Goal: Information Seeking & Learning: Learn about a topic

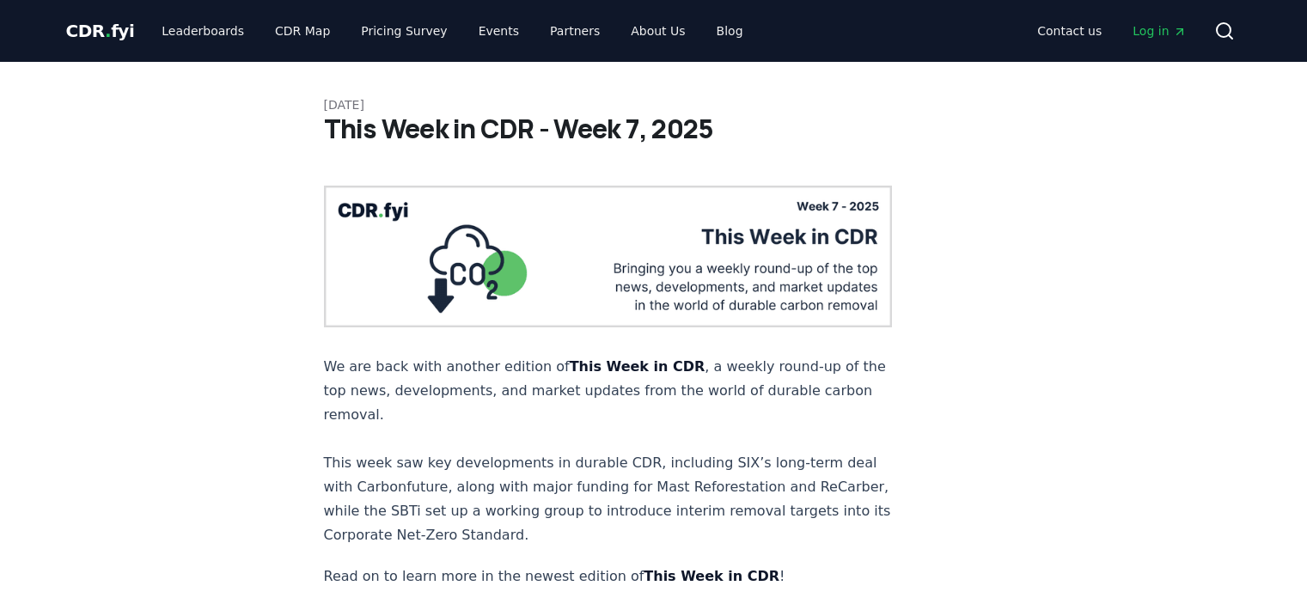
scroll to position [1203, 0]
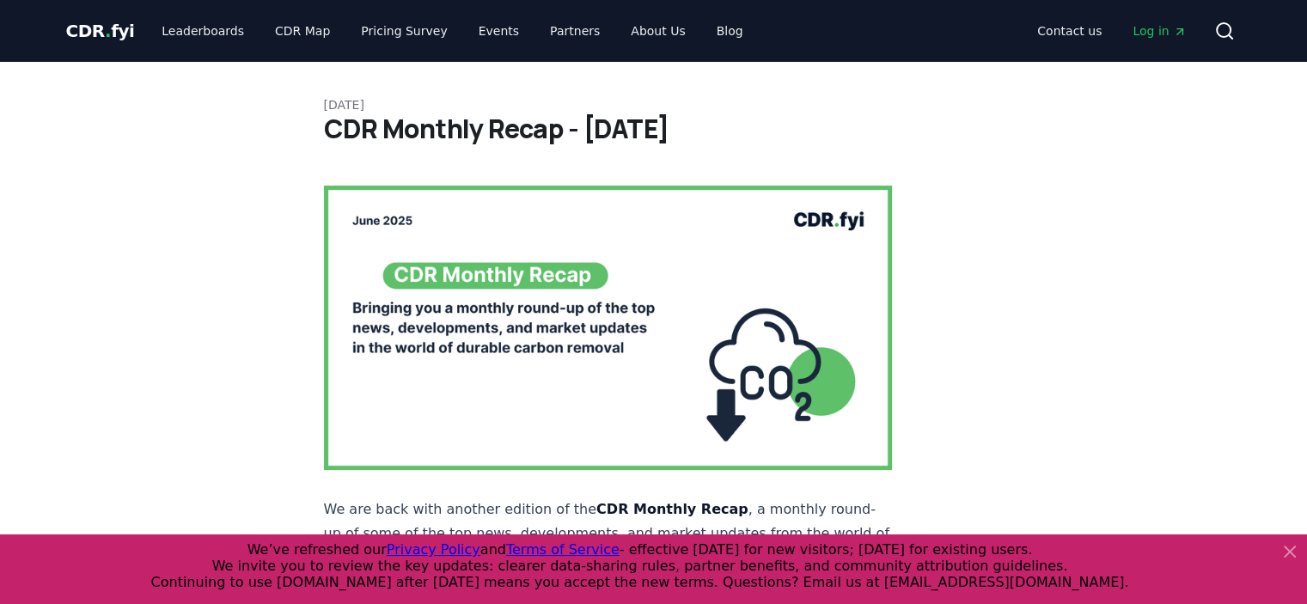
scroll to position [1778, 0]
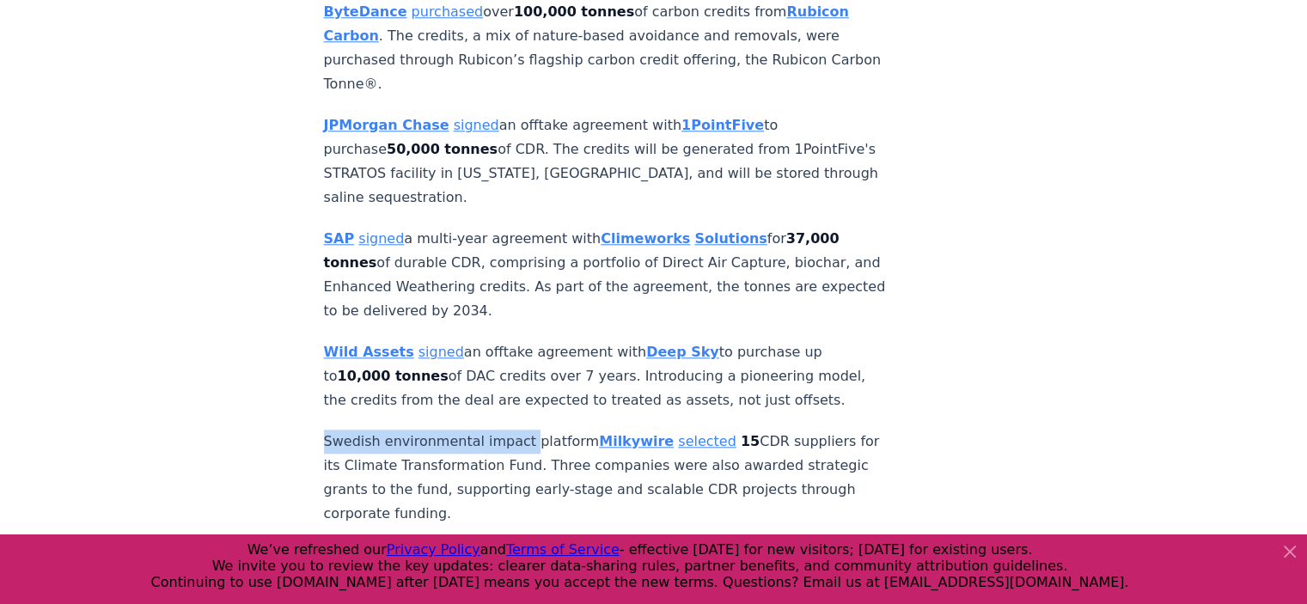
drag, startPoint x: 320, startPoint y: 297, endPoint x: 516, endPoint y: 298, distance: 196.0
click at [471, 430] on p "Swedish environmental impact platform Milkywire selected 15 CDR suppliers for i…" at bounding box center [608, 478] width 569 height 96
drag, startPoint x: 378, startPoint y: 305, endPoint x: 569, endPoint y: 302, distance: 190.8
click at [570, 430] on p "Swedish environmental impact platform Milkywire selected 15 CDR suppliers for i…" at bounding box center [608, 478] width 569 height 96
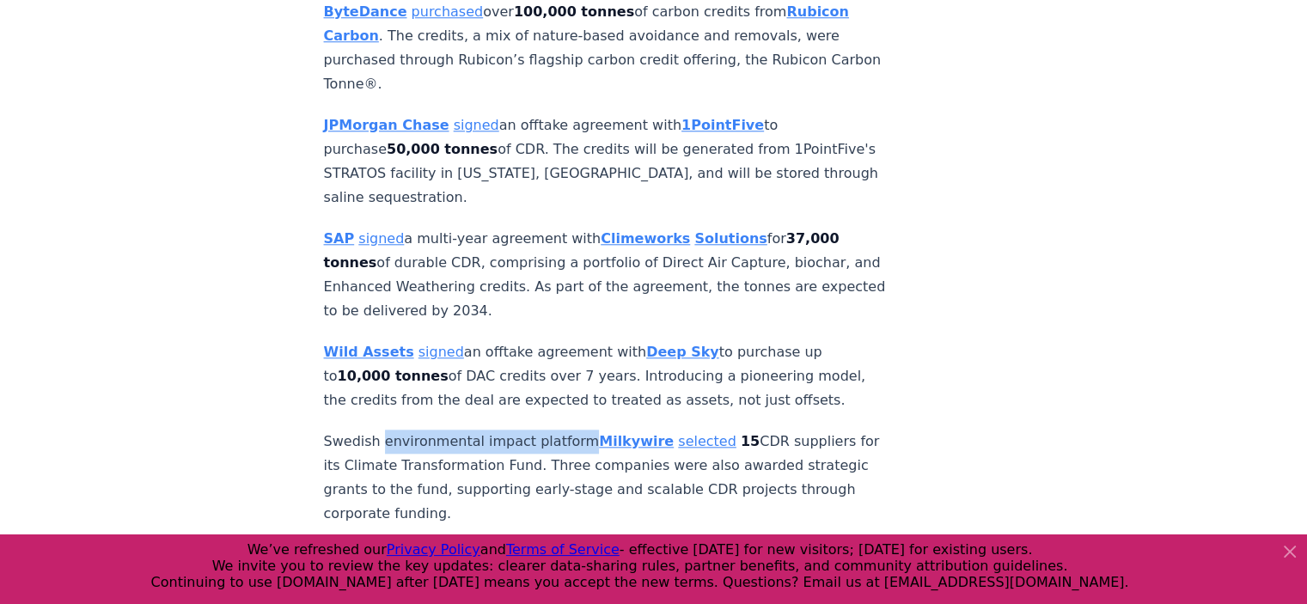
copy p "environmental impact platform"
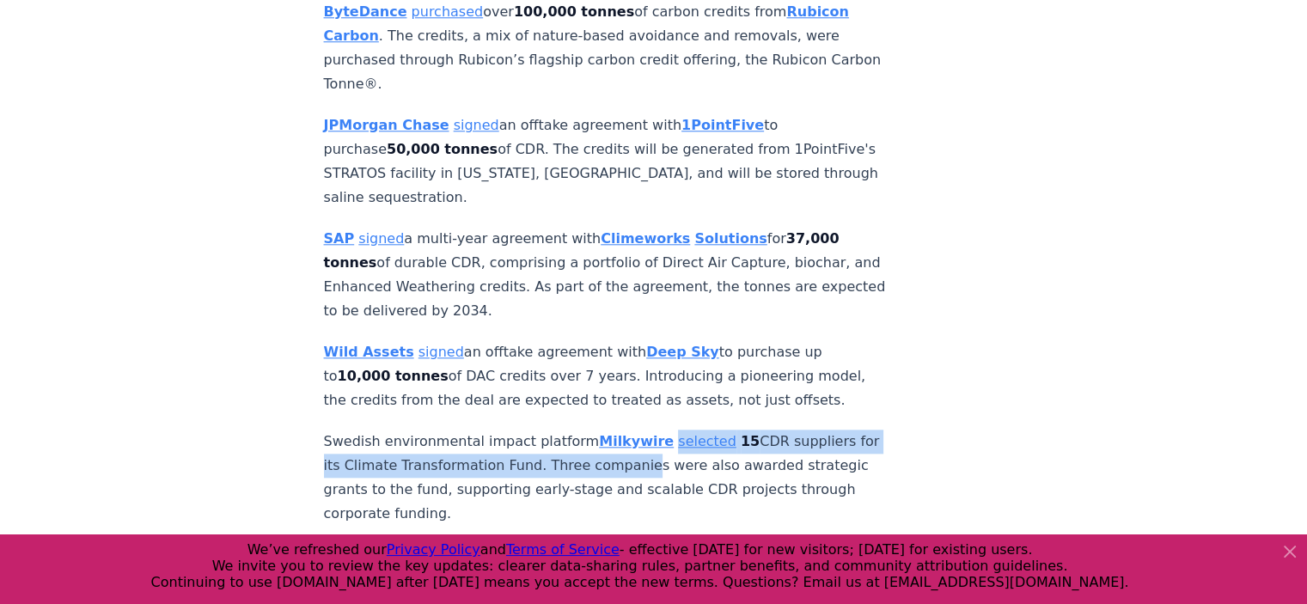
drag, startPoint x: 643, startPoint y: 296, endPoint x: 644, endPoint y: 314, distance: 18.1
click at [644, 430] on p "Swedish environmental impact platform Milkywire selected 15 CDR suppliers for i…" at bounding box center [608, 478] width 569 height 96
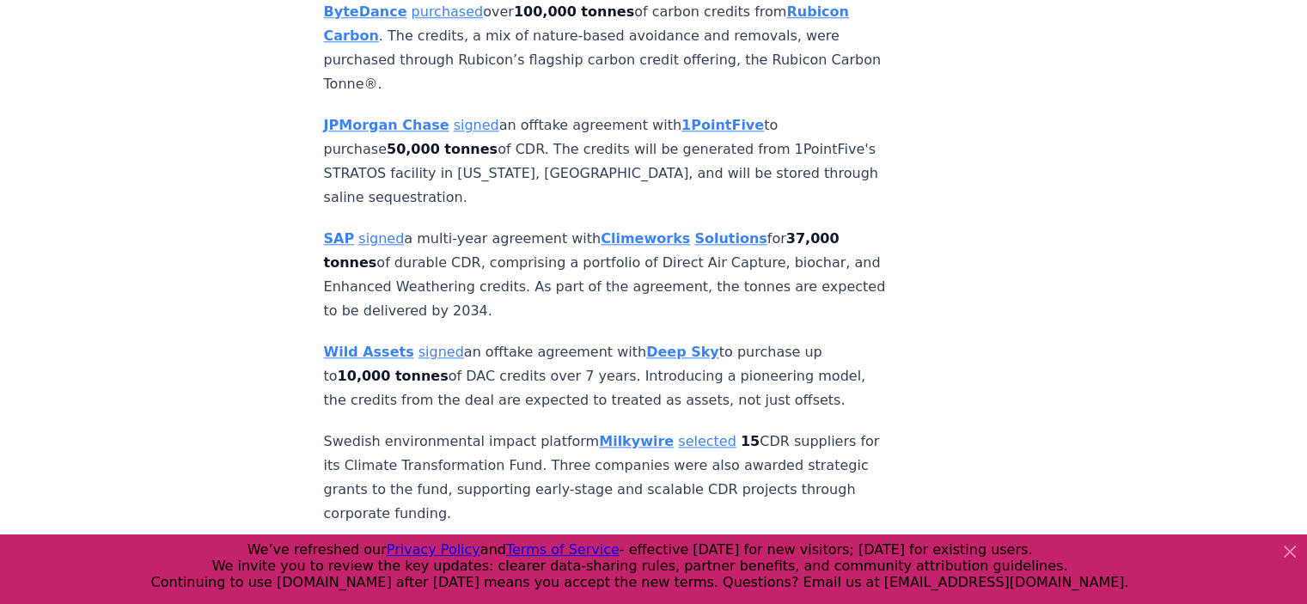
drag, startPoint x: 318, startPoint y: 514, endPoint x: 601, endPoint y: 369, distance: 317.9
click at [599, 430] on p "Swedish environmental impact platform Milkywire selected 15 CDR suppliers for i…" at bounding box center [608, 478] width 569 height 96
drag, startPoint x: 644, startPoint y: 291, endPoint x: 498, endPoint y: 373, distance: 167.8
click at [498, 430] on p "Swedish environmental impact platform Milkywire selected 15 CDR suppliers for i…" at bounding box center [608, 478] width 569 height 96
copy p "selected 15 CDR suppliers for its Climate Transformation Fund. Three companies …"
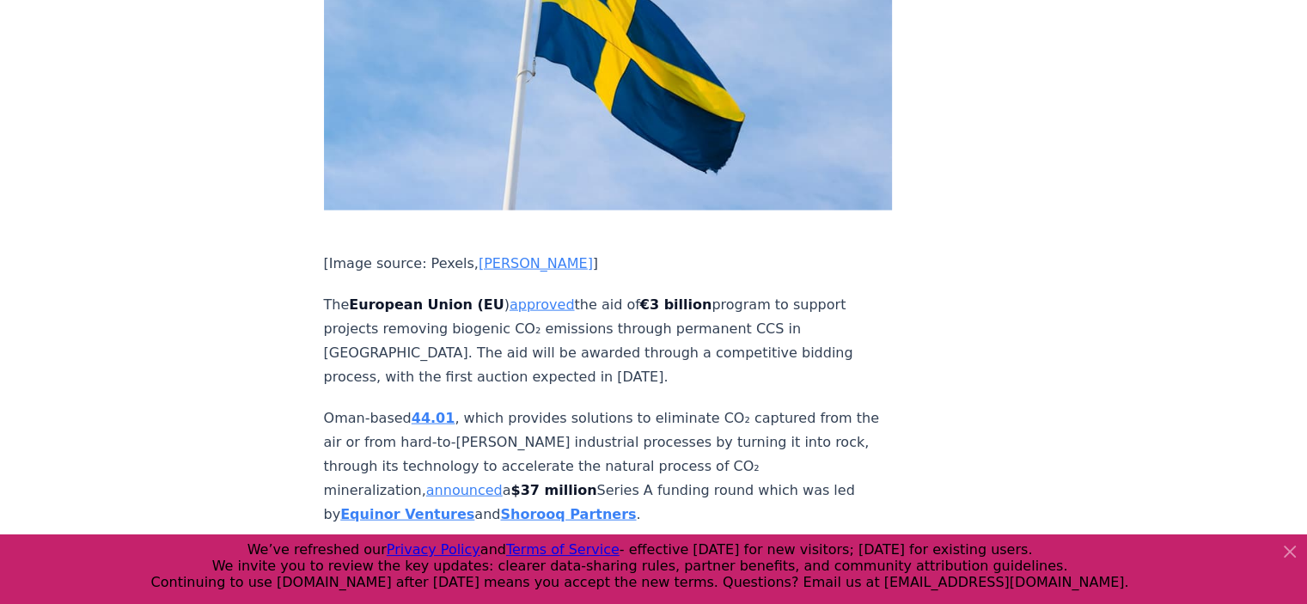
scroll to position [3782, 0]
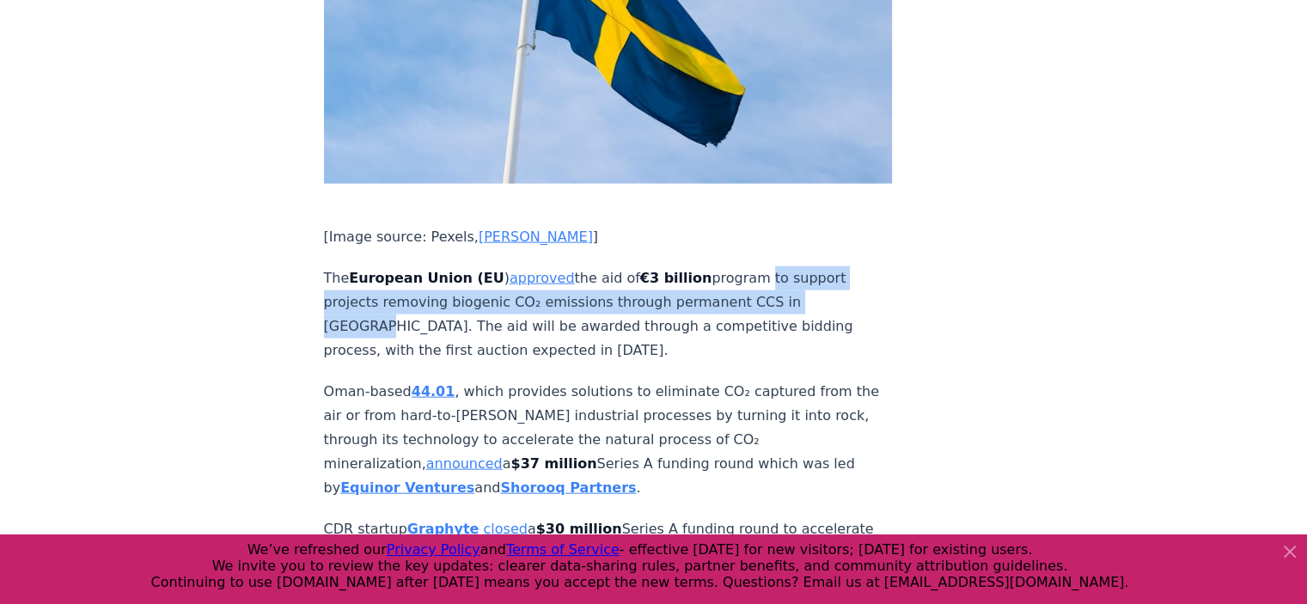
copy p "to support projects removing biogenic CO₂ emissions through permanent CCS in [G…"
drag, startPoint x: 740, startPoint y: 113, endPoint x: 824, endPoint y: 138, distance: 87.8
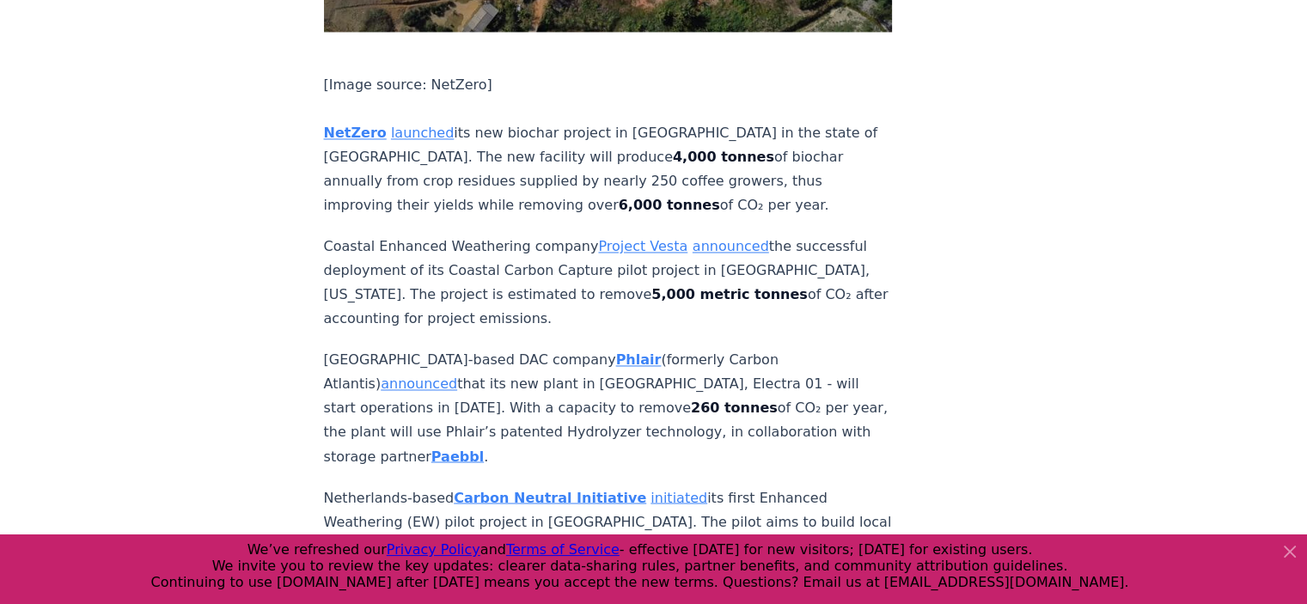
scroll to position [2664, 0]
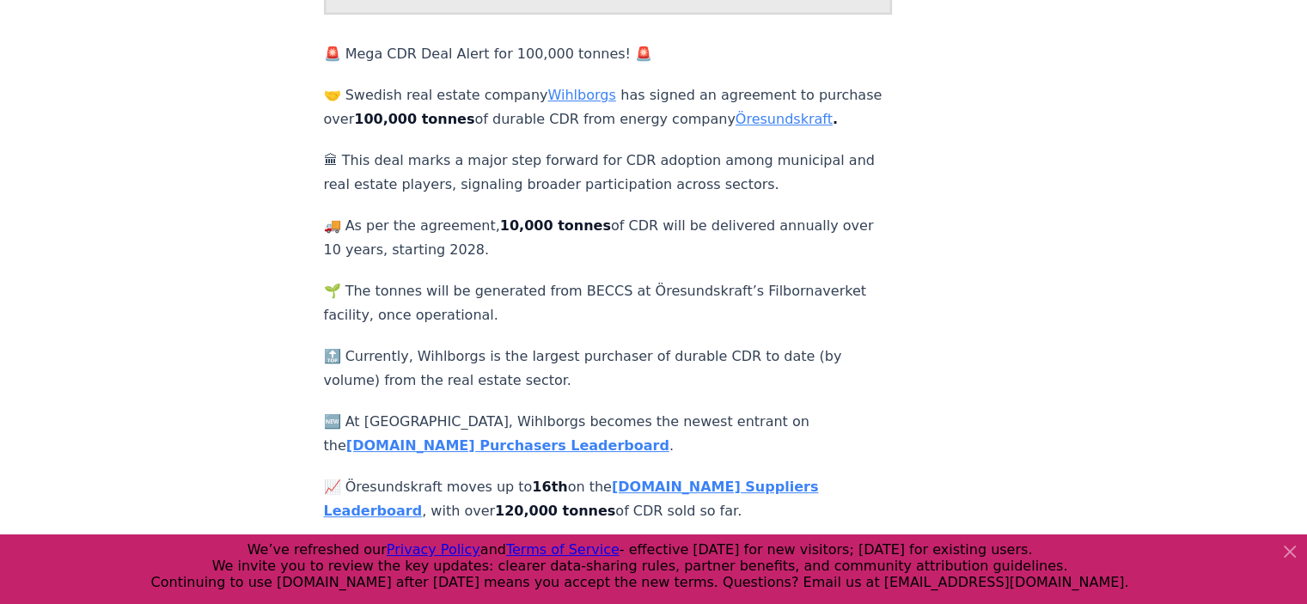
scroll to position [430, 0]
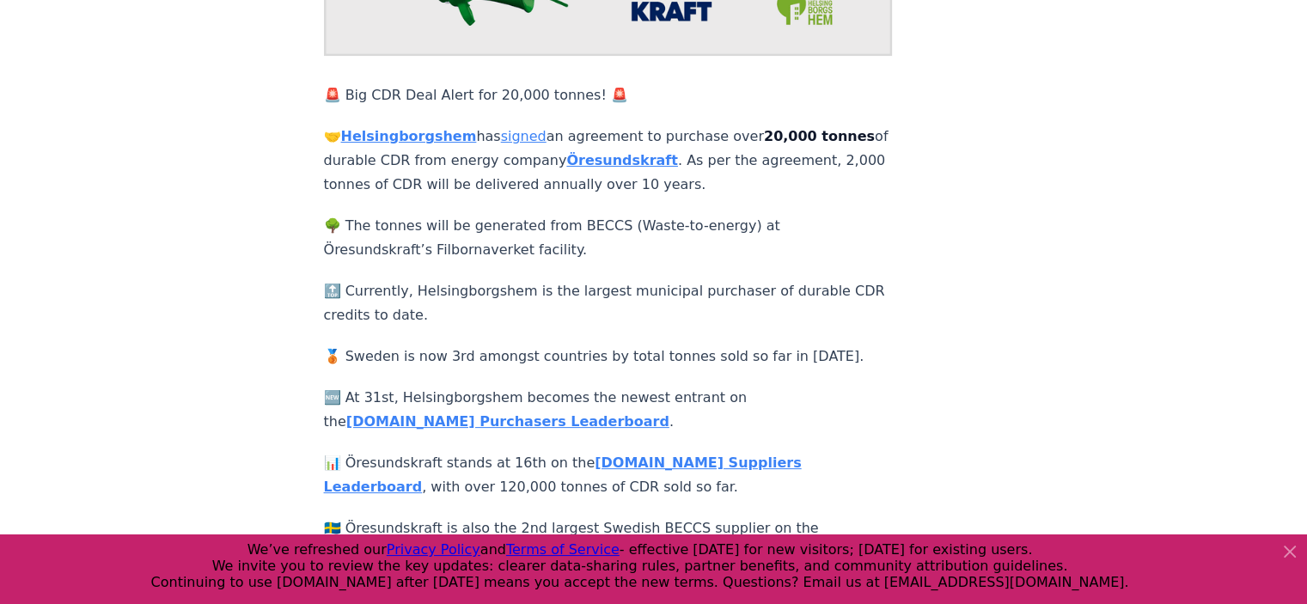
scroll to position [344, 0]
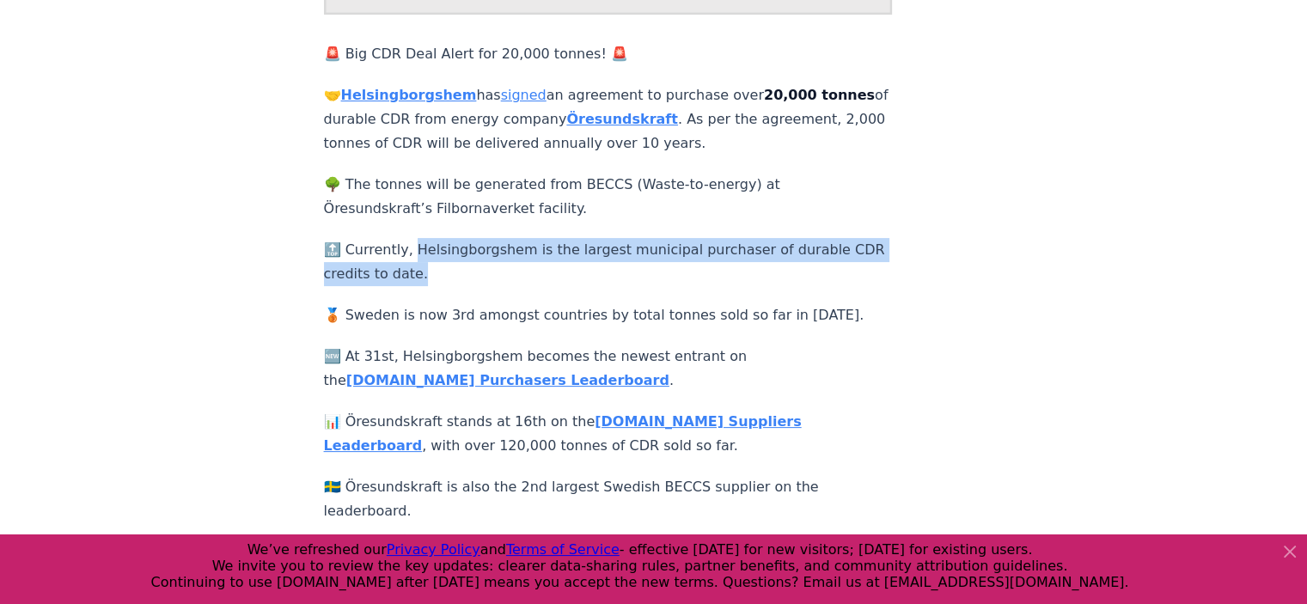
drag, startPoint x: 413, startPoint y: 232, endPoint x: 468, endPoint y: 260, distance: 62.7
click at [468, 260] on p "🔝 Currently, Helsingborgshem is the largest municipal purchaser of durable CDR …" at bounding box center [608, 262] width 569 height 48
copy p "elsingborgshem is the largest municipal purchaser of durable CDR credits to dat…"
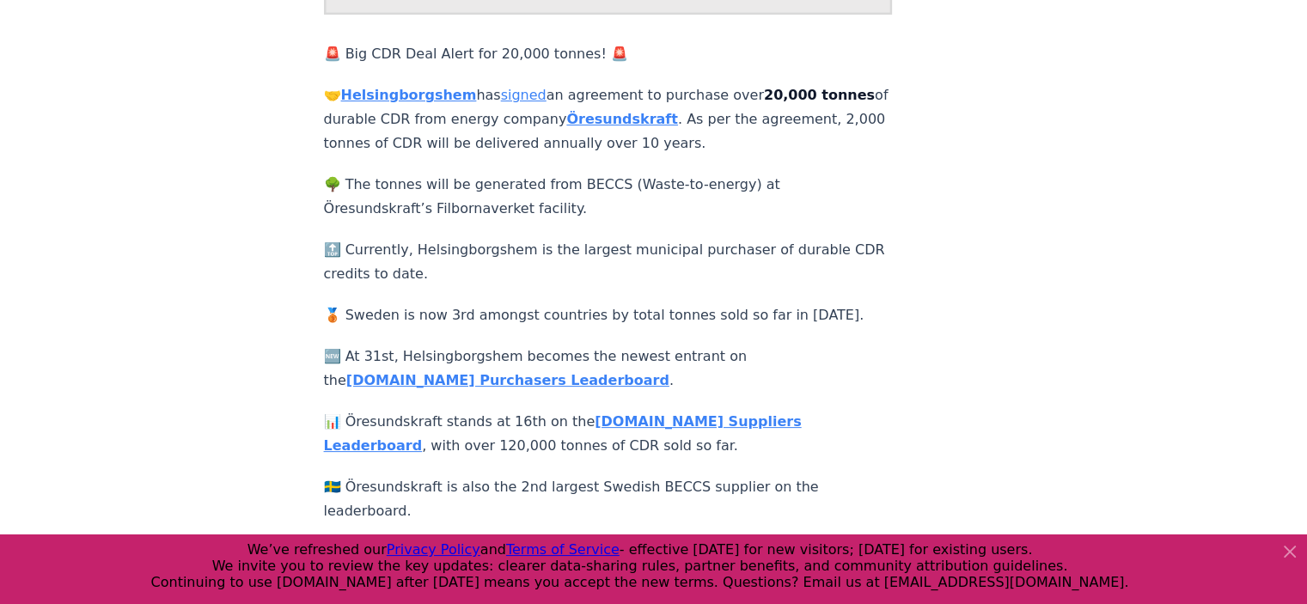
click at [550, 272] on div "🚨 Big CDR Deal Alert for 20,000 tonnes! 🚨 🤝 Helsingborgshem has signed an agree…" at bounding box center [608, 263] width 569 height 781
drag, startPoint x: 443, startPoint y: 297, endPoint x: 801, endPoint y: 294, distance: 358.4
click at [801, 303] on p "🥉 Sweden is now 3rd amongst countries by total tonnes sold so far in [DATE]." at bounding box center [608, 315] width 569 height 24
copy p "rd amongst countries by total tonnes sold so far in [DATE]."
click at [927, 362] on article "[DATE] 🚨 Big CDR Deal Alert! 🚨 Öresundskraft<>Helsingborgshem 🚨 Big CDR Deal Al…" at bounding box center [654, 186] width 660 height 936
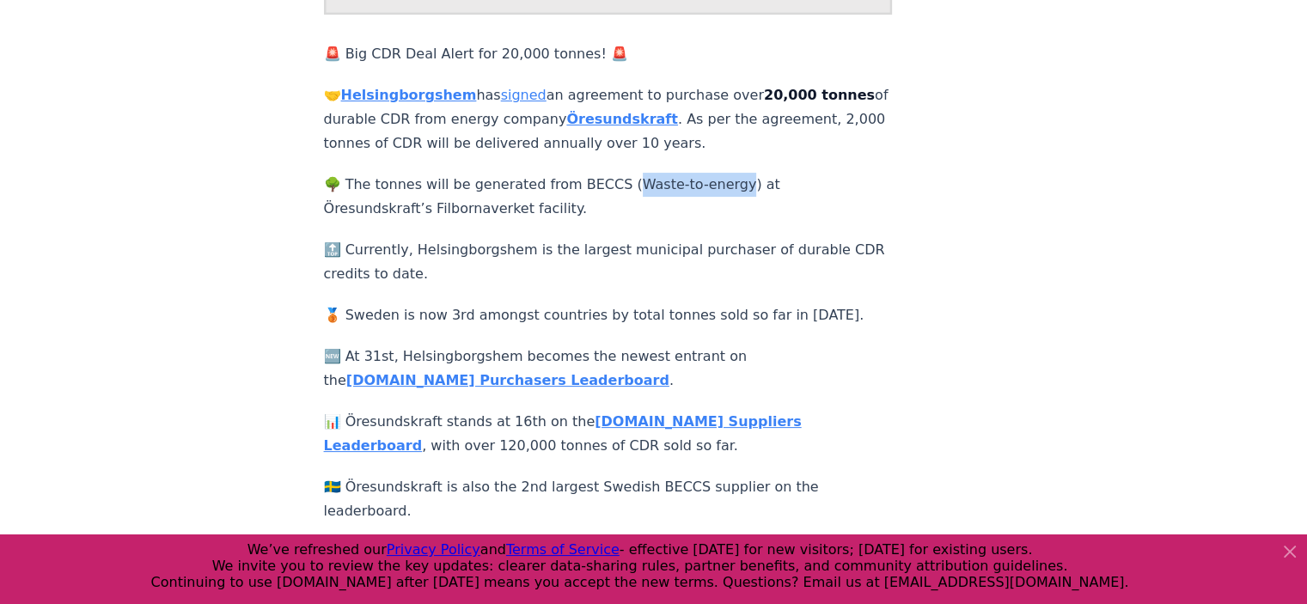
drag, startPoint x: 613, startPoint y: 166, endPoint x: 717, endPoint y: 161, distance: 104.1
click at [717, 173] on p "🌳 The tonnes will be generated from BECCS (Waste-to-energy) at Öresundskraft’s …" at bounding box center [608, 197] width 569 height 48
copy p "aste-to-energy)"
